Goal: Task Accomplishment & Management: Manage account settings

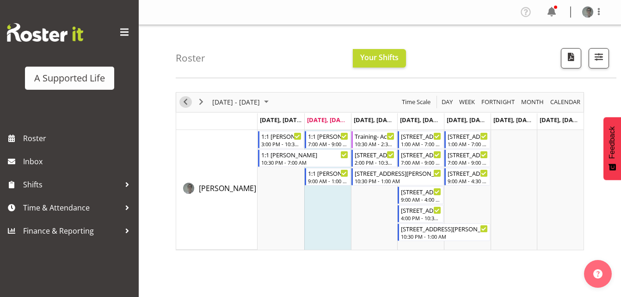
click at [184, 102] on span "Previous" at bounding box center [185, 102] width 11 height 12
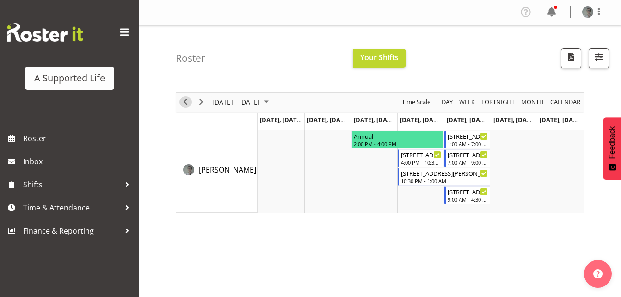
click at [184, 102] on span "Previous" at bounding box center [185, 102] width 11 height 12
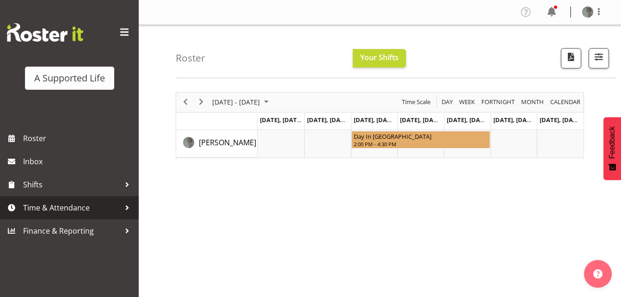
click at [109, 206] on span "Time & Attendance" at bounding box center [71, 208] width 97 height 14
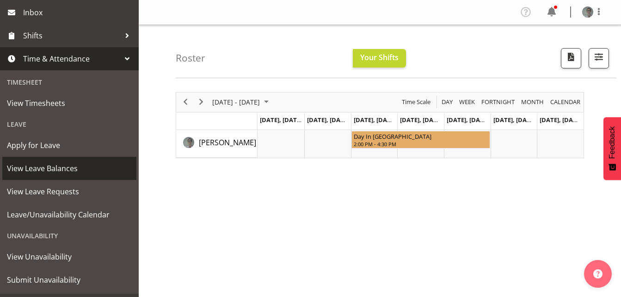
scroll to position [151, 0]
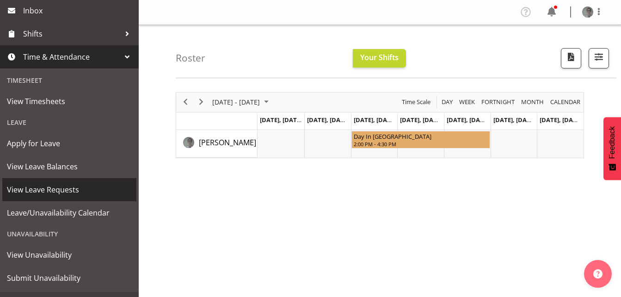
click at [92, 188] on span "View Leave Requests" at bounding box center [69, 190] width 125 height 14
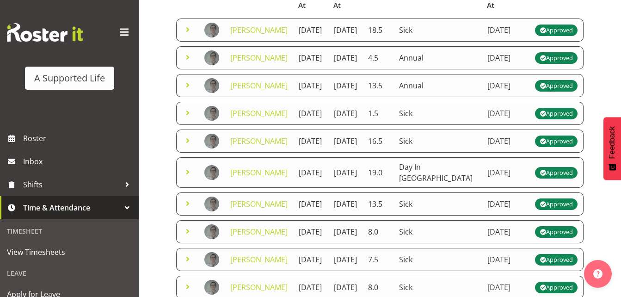
scroll to position [117, 0]
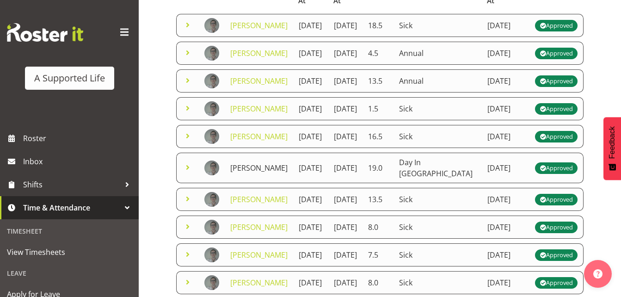
click at [245, 173] on link "[PERSON_NAME]" at bounding box center [258, 168] width 57 height 10
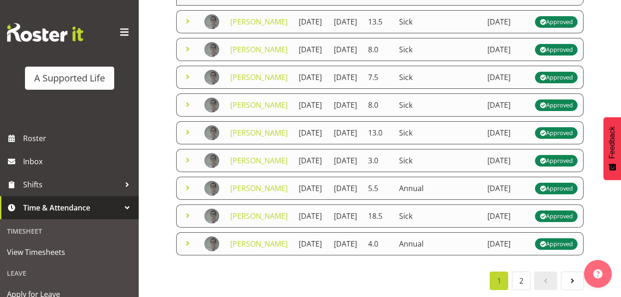
scroll to position [600, 0]
click at [521, 272] on link "2" at bounding box center [521, 280] width 18 height 18
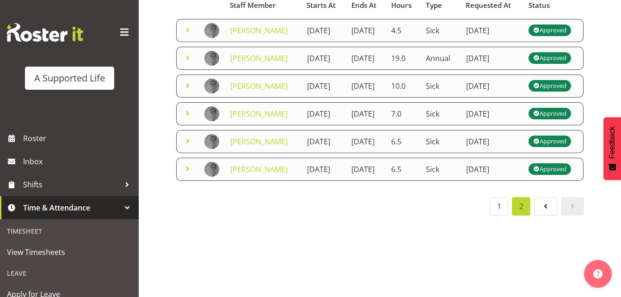
scroll to position [106, 0]
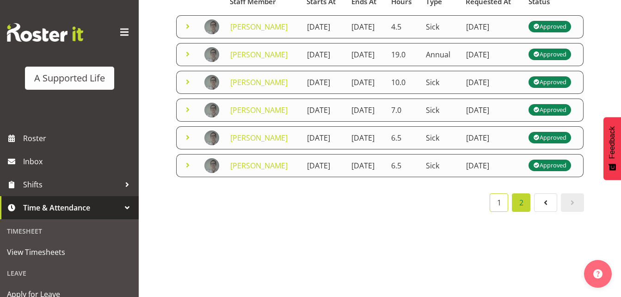
click at [500, 212] on link "1" at bounding box center [499, 202] width 18 height 18
